Goal: Navigation & Orientation: Go to known website

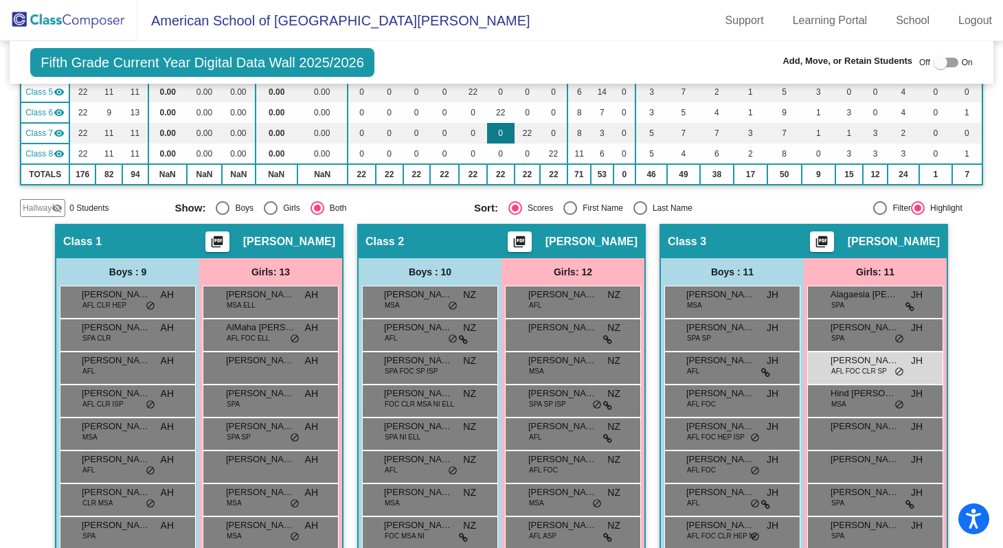
scroll to position [199, 0]
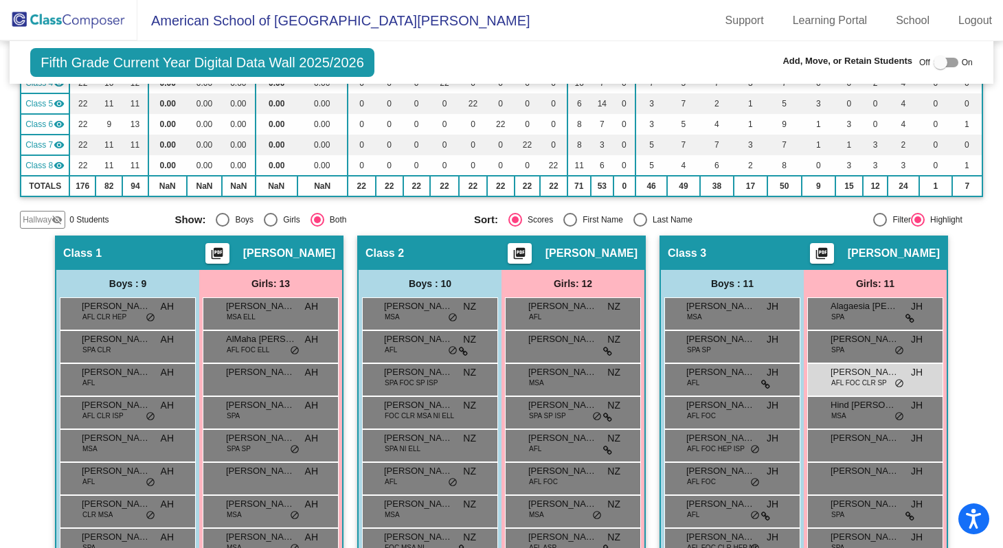
click at [62, 22] on img at bounding box center [68, 20] width 137 height 41
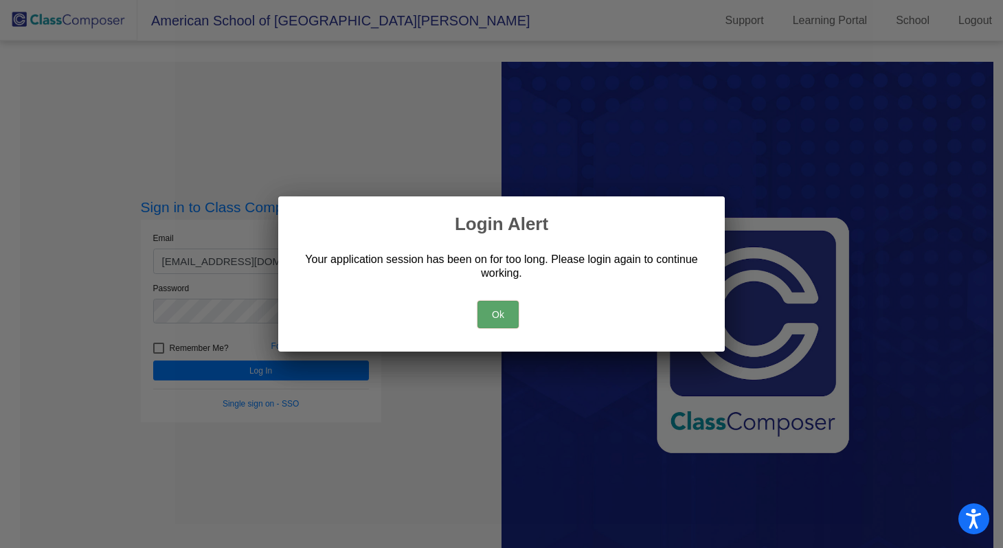
click at [498, 311] on button "Ok" at bounding box center [498, 314] width 41 height 27
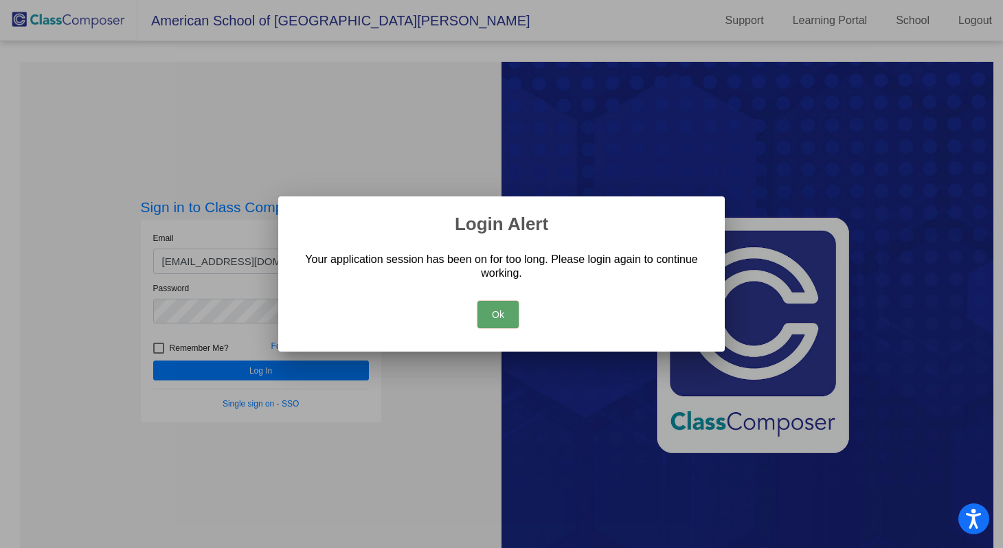
click at [265, 373] on div at bounding box center [501, 274] width 1003 height 548
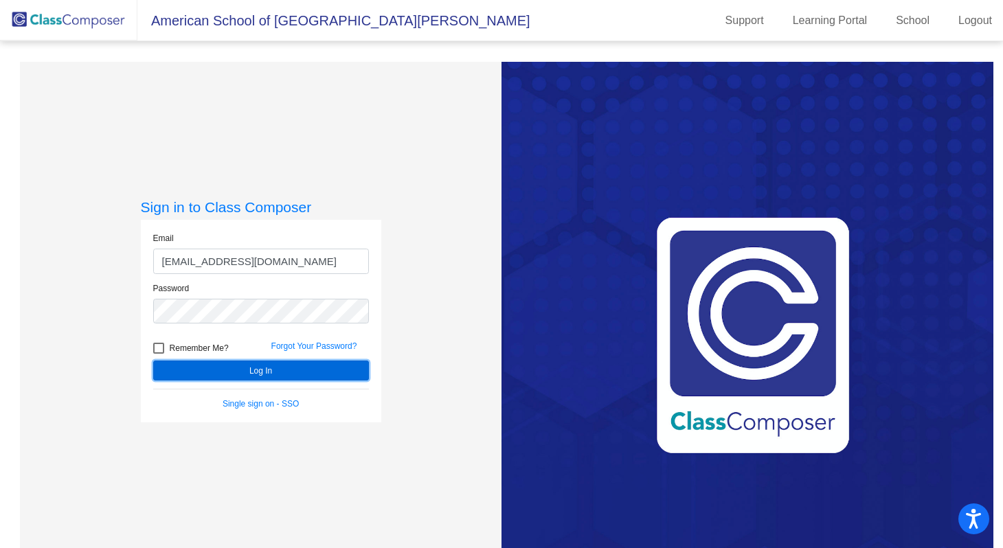
click at [263, 367] on button "Log In" at bounding box center [261, 371] width 216 height 20
